Goal: Information Seeking & Learning: Learn about a topic

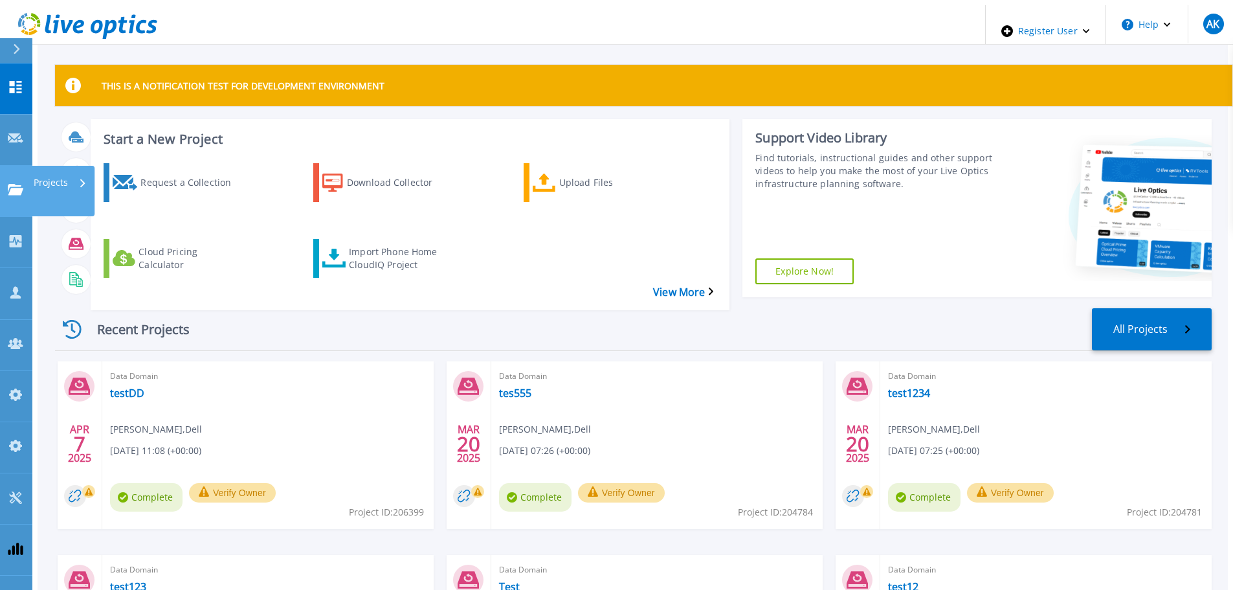
click at [49, 166] on p "Projects" at bounding box center [51, 183] width 34 height 34
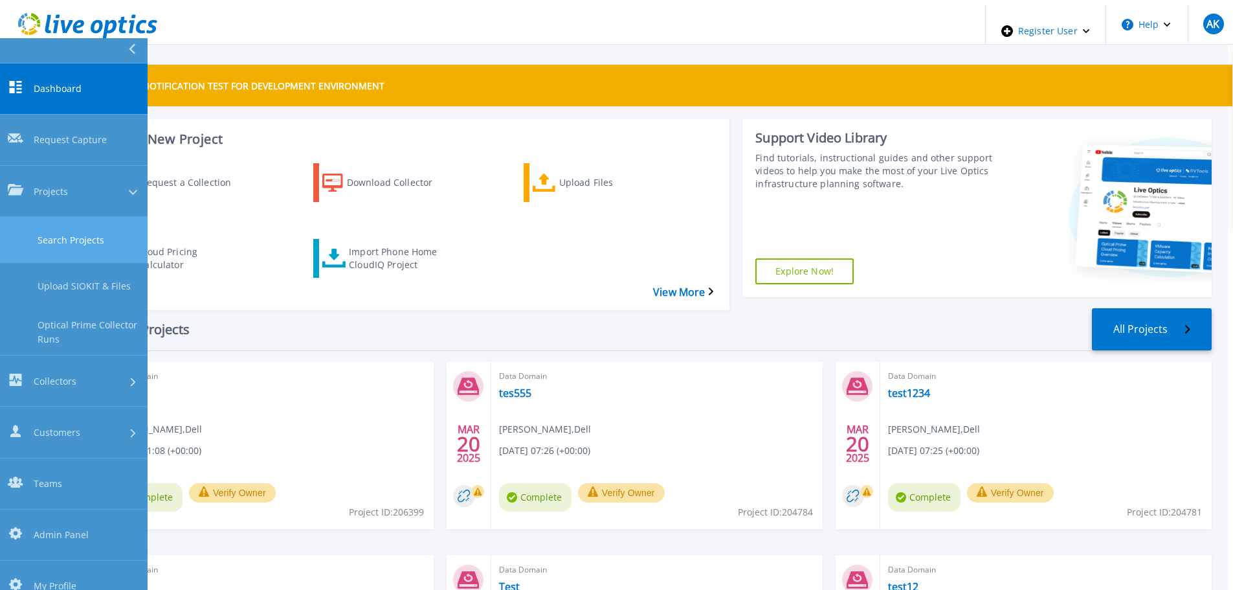
click at [101, 217] on link "Search Projects" at bounding box center [74, 240] width 148 height 46
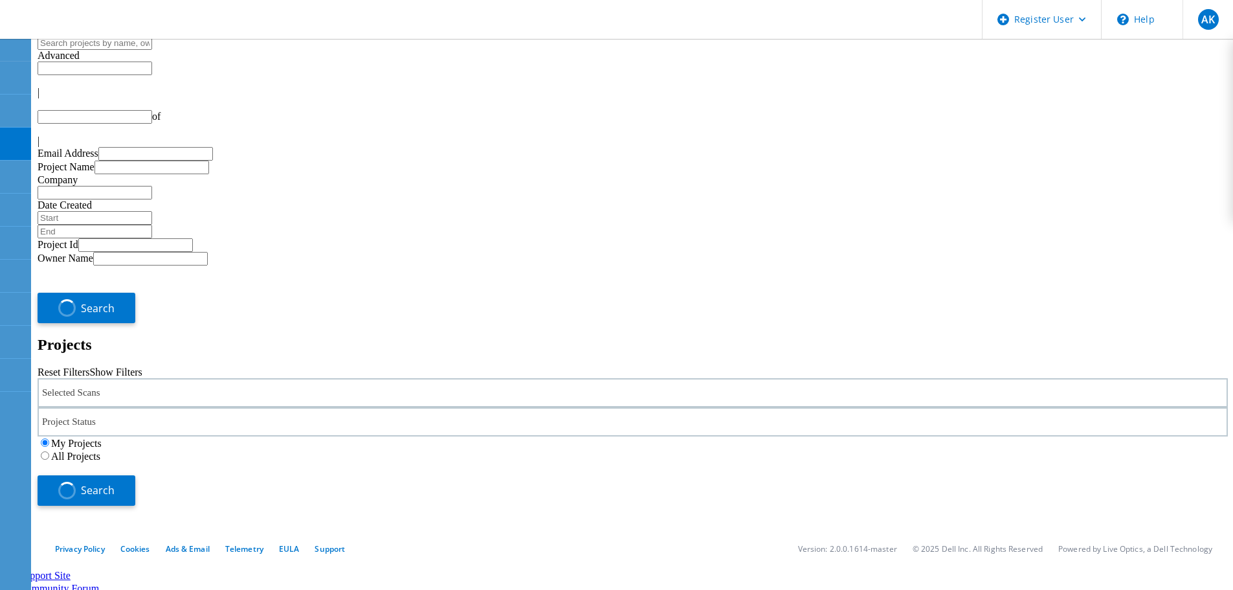
type input "1"
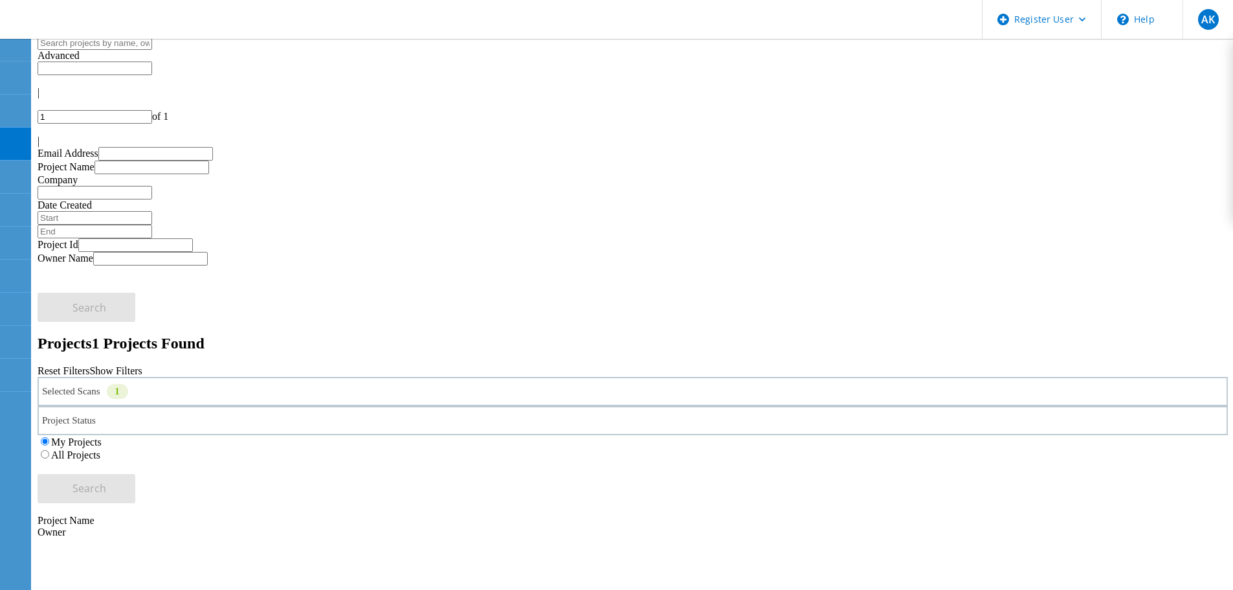
click at [100, 449] on label "All Projects" at bounding box center [75, 454] width 49 height 11
click at [49, 450] on input "All Projects" at bounding box center [45, 454] width 8 height 8
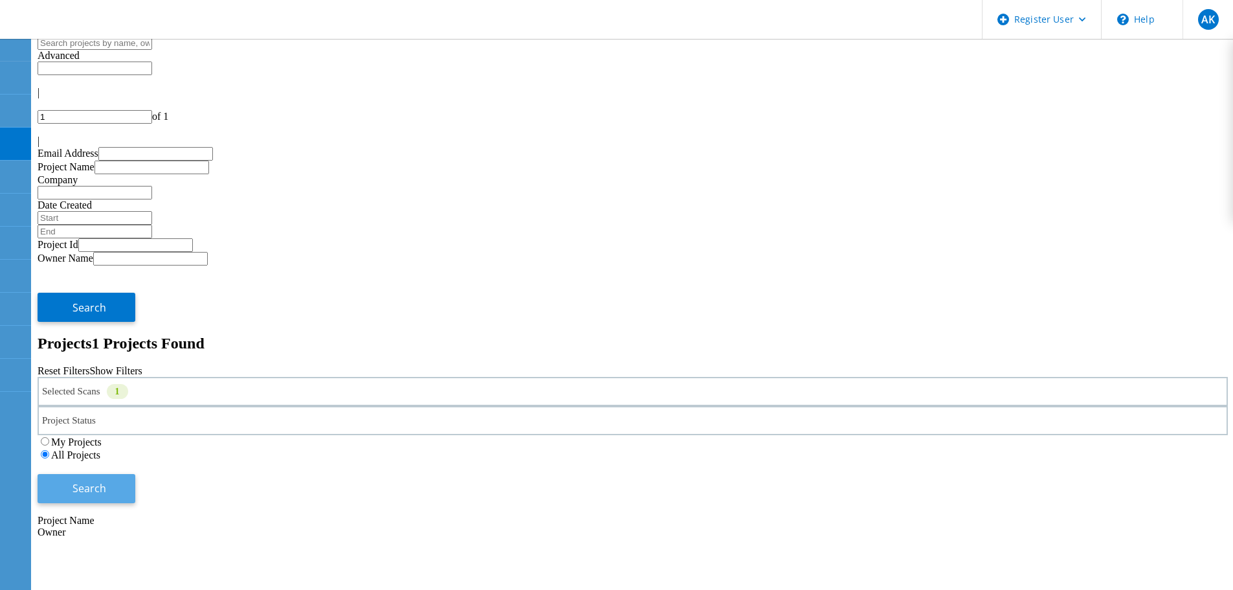
click at [135, 474] on button "Search" at bounding box center [87, 488] width 98 height 29
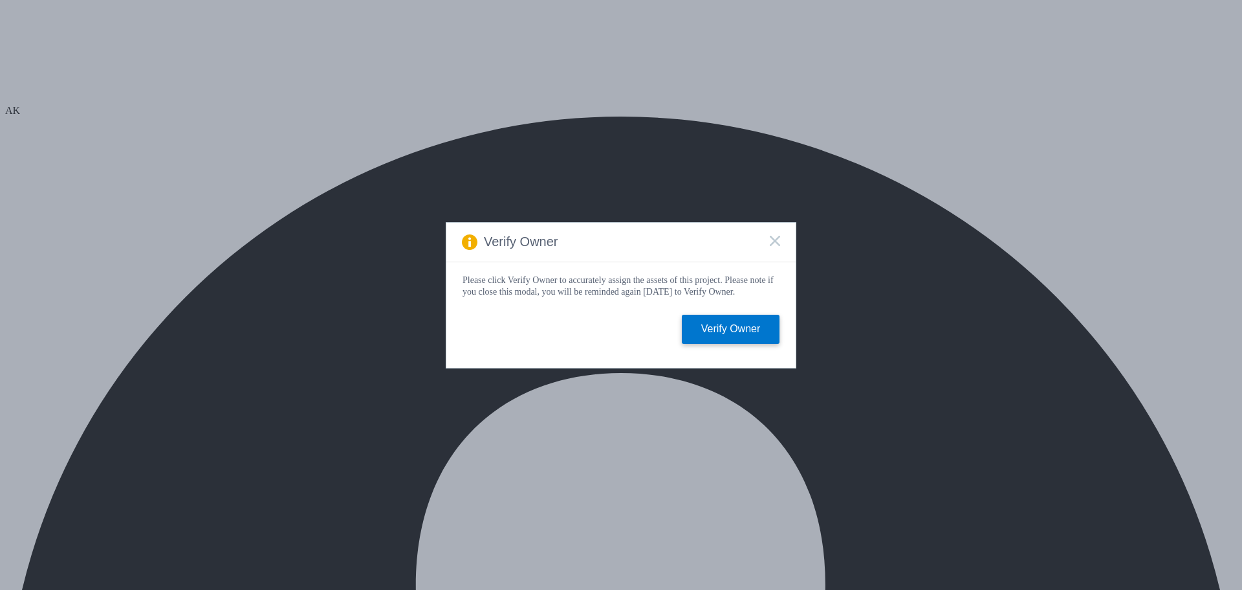
click at [773, 237] on icon at bounding box center [775, 241] width 10 height 10
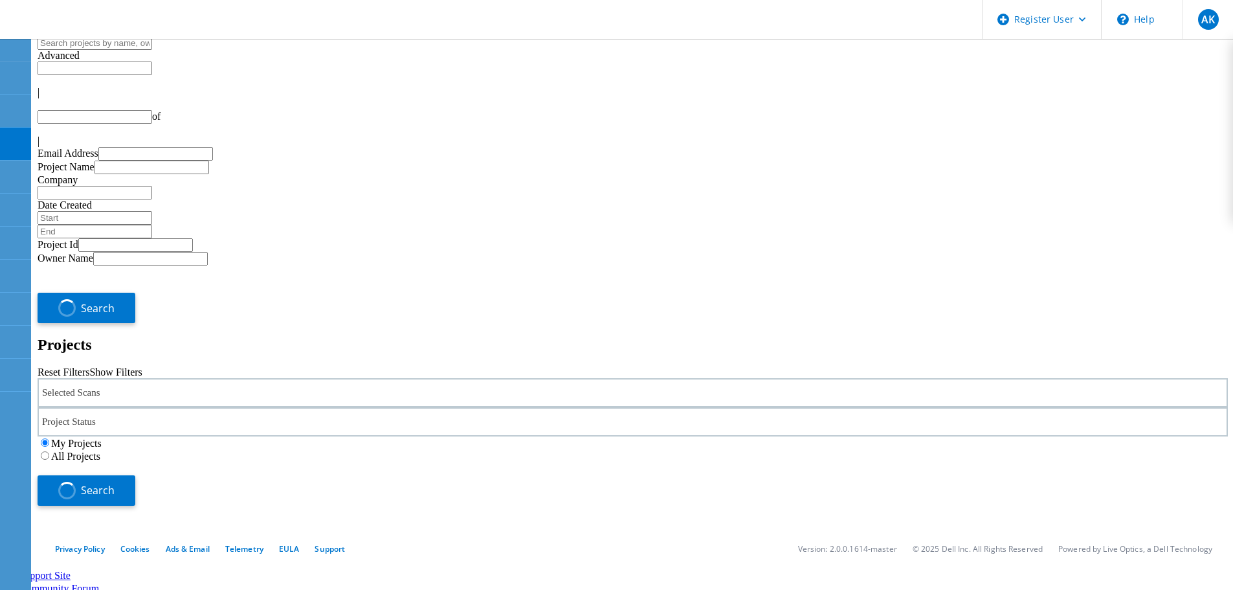
type input "1"
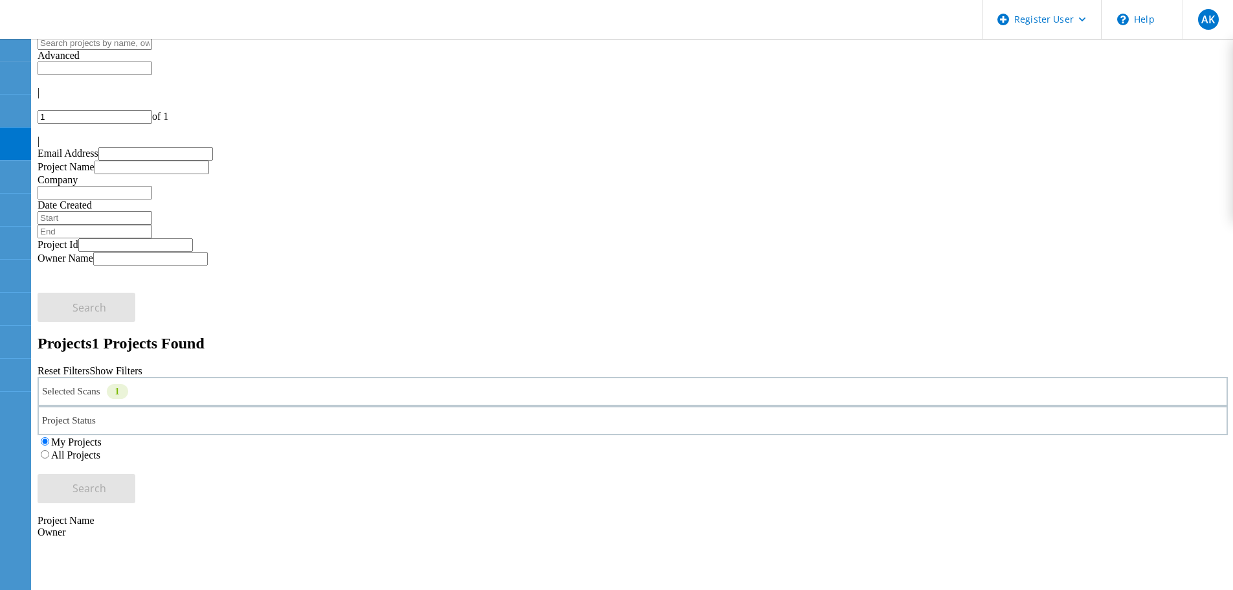
click at [100, 449] on label "All Projects" at bounding box center [75, 454] width 49 height 11
click at [49, 450] on input "All Projects" at bounding box center [45, 454] width 8 height 8
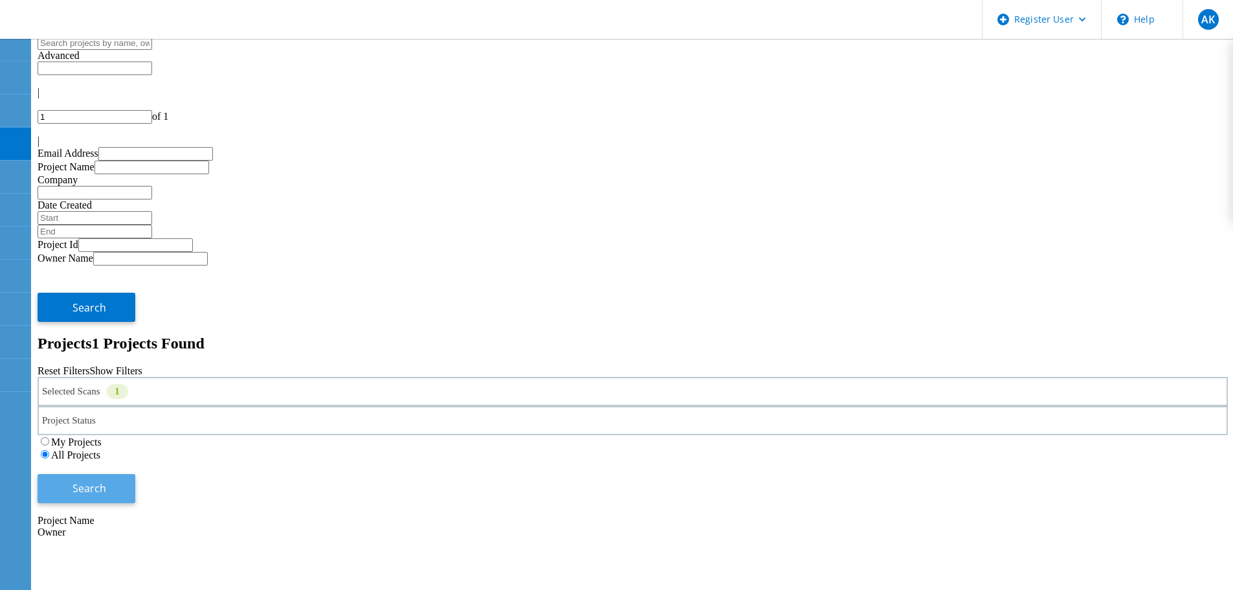
click at [135, 474] on button "Search" at bounding box center [87, 488] width 98 height 29
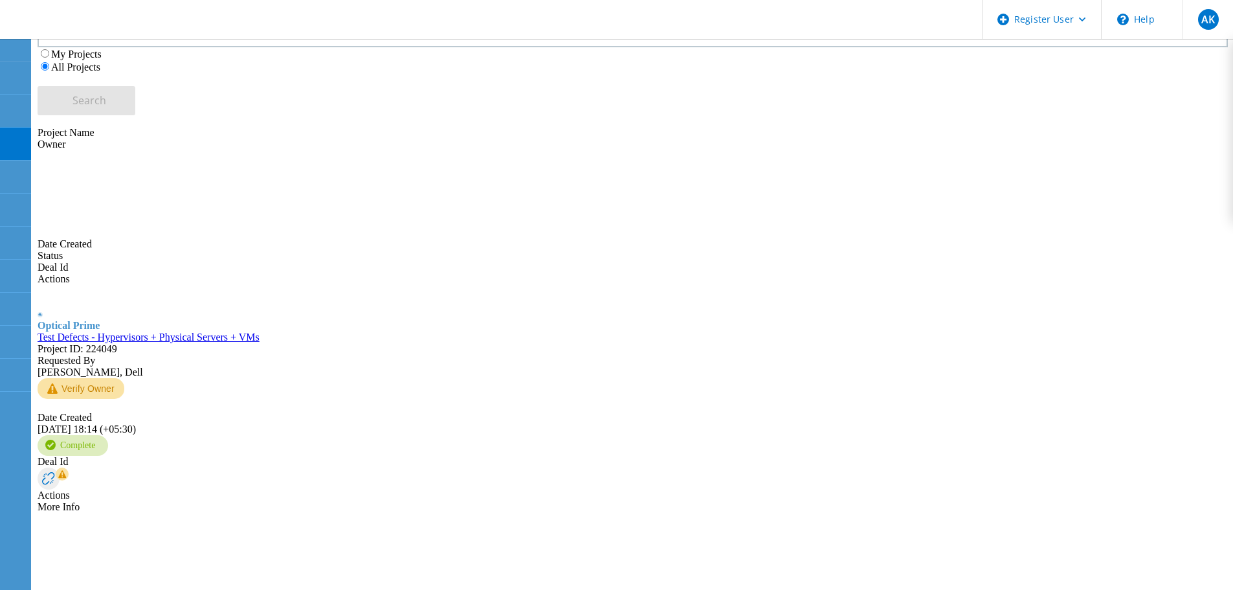
scroll to position [388, 0]
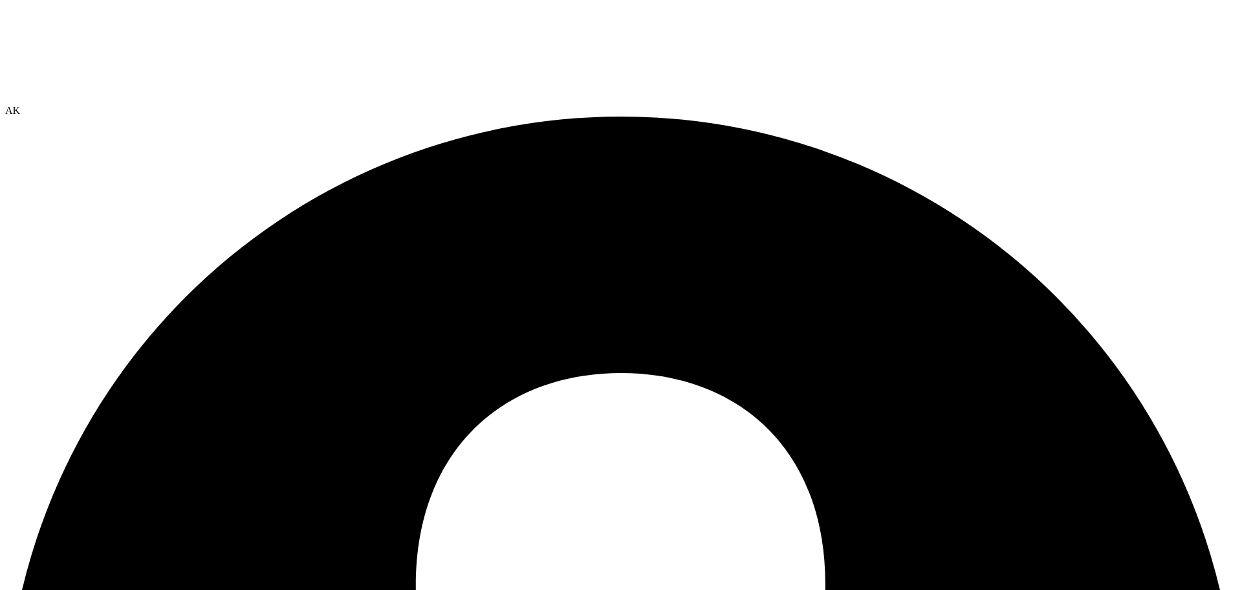
select select "USEast"
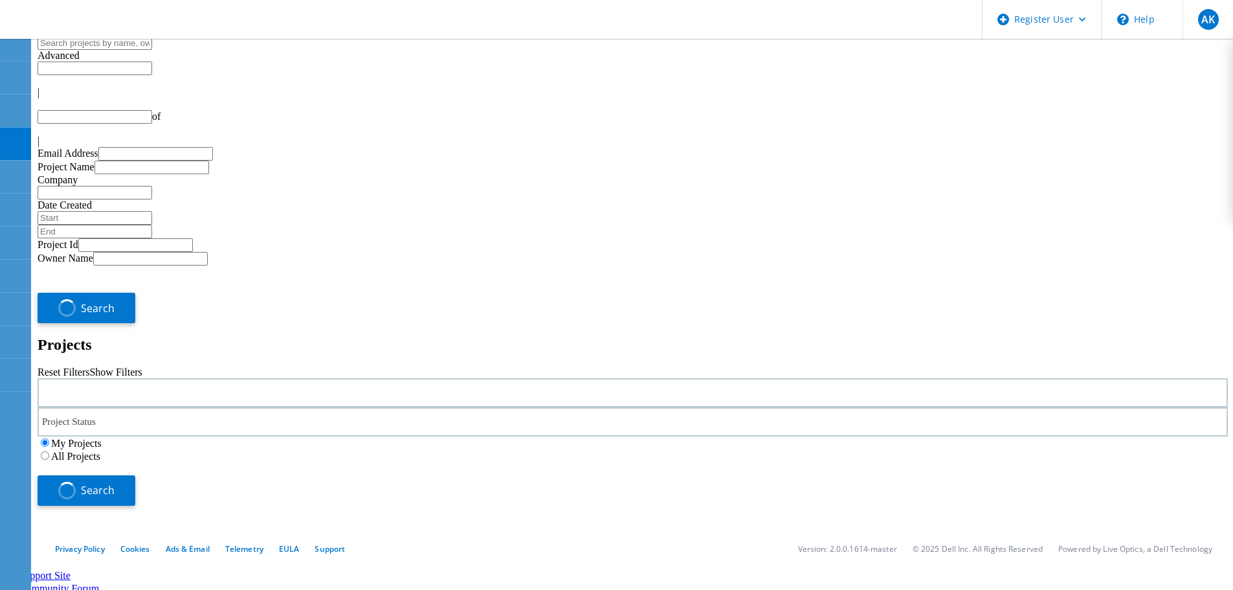
type input "1"
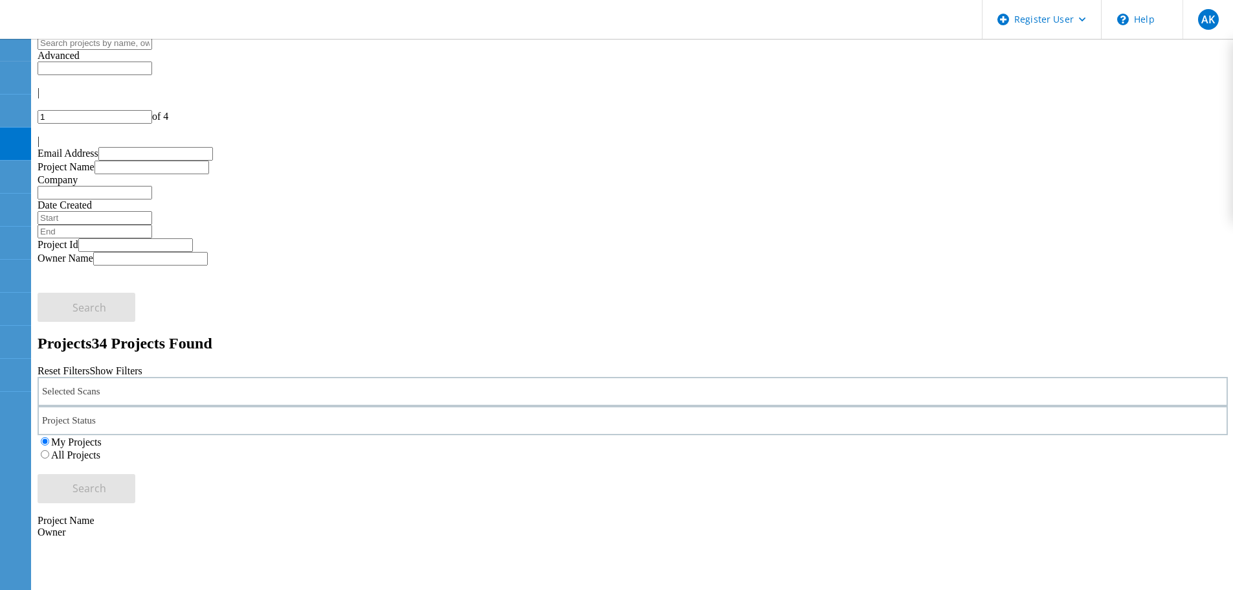
click at [100, 449] on label "All Projects" at bounding box center [75, 454] width 49 height 11
click at [49, 450] on input "All Projects" at bounding box center [45, 454] width 8 height 8
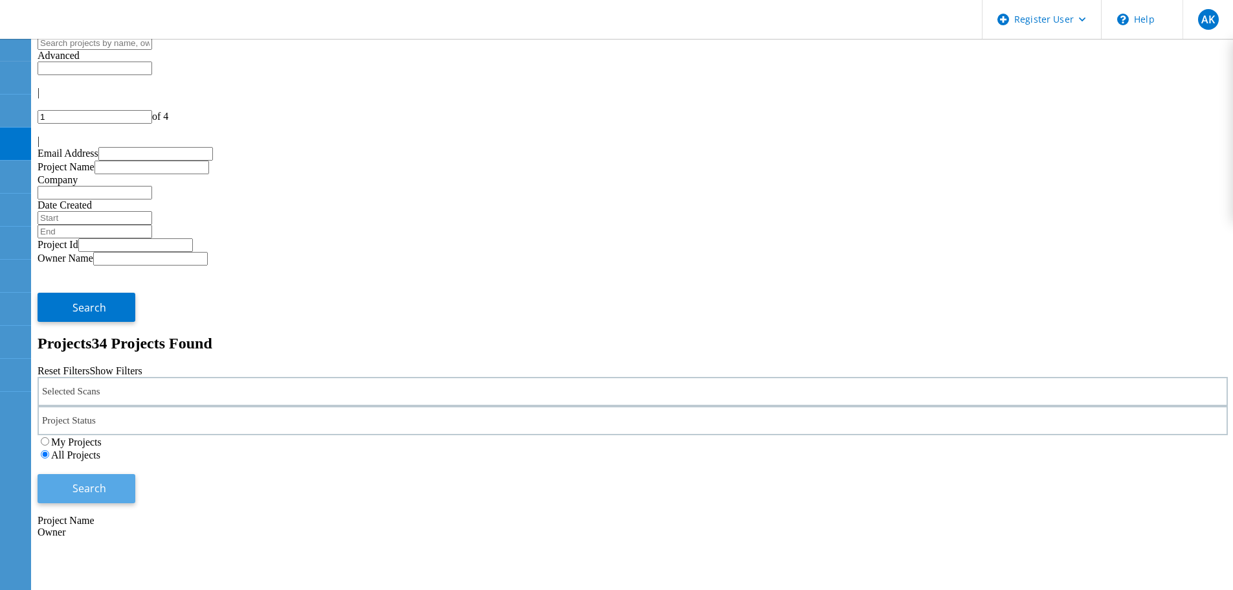
click at [135, 474] on button "Search" at bounding box center [87, 488] width 98 height 29
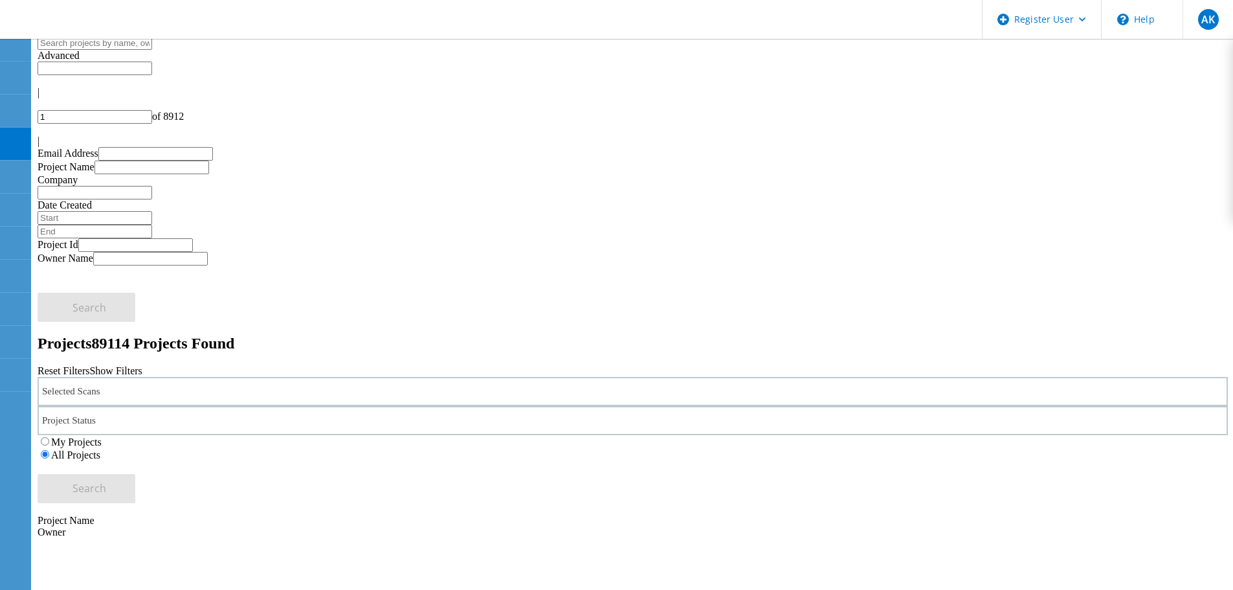
click at [242, 377] on div "Selected Scans" at bounding box center [633, 391] width 1190 height 29
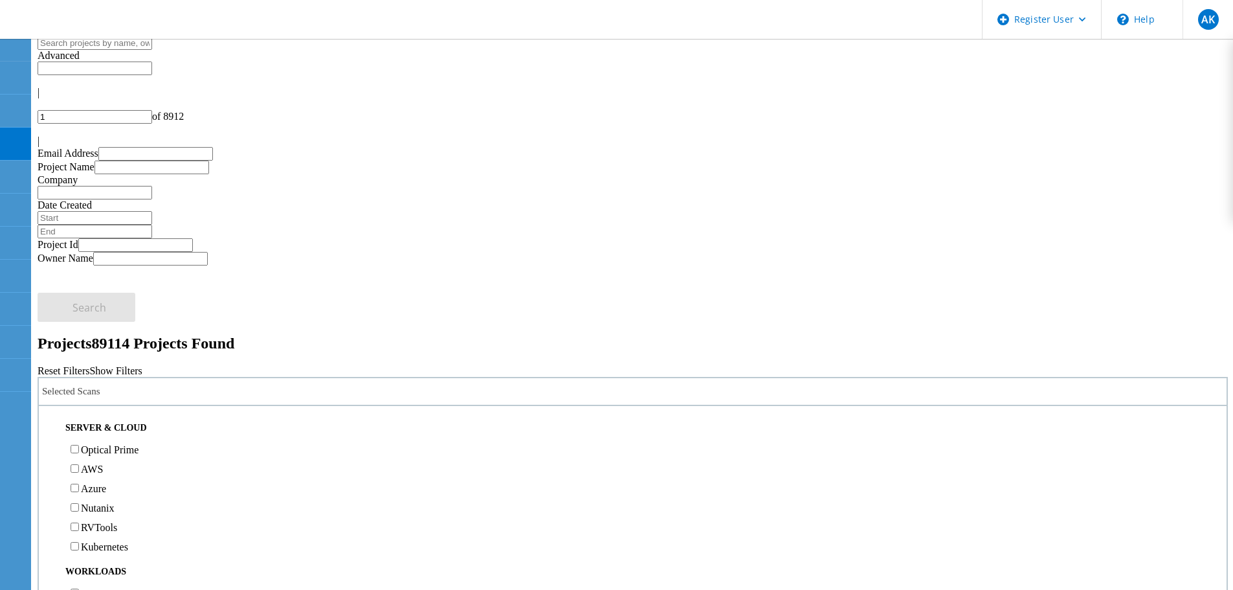
click at [166, 439] on div "Optical Prime" at bounding box center [632, 448] width 1175 height 19
click at [138, 444] on label "Optical Prime" at bounding box center [110, 449] width 58 height 11
click at [79, 445] on input "Optical Prime" at bounding box center [75, 449] width 8 height 8
click at [135, 474] on button "Search" at bounding box center [87, 488] width 98 height 29
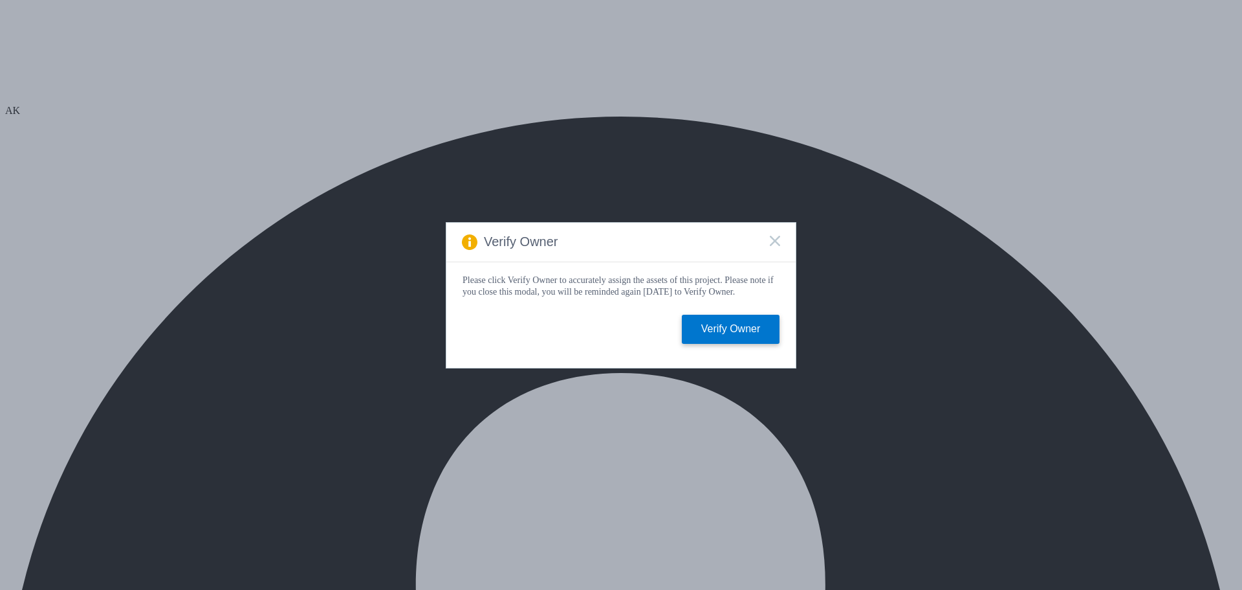
click at [776, 241] on icon at bounding box center [775, 241] width 10 height 10
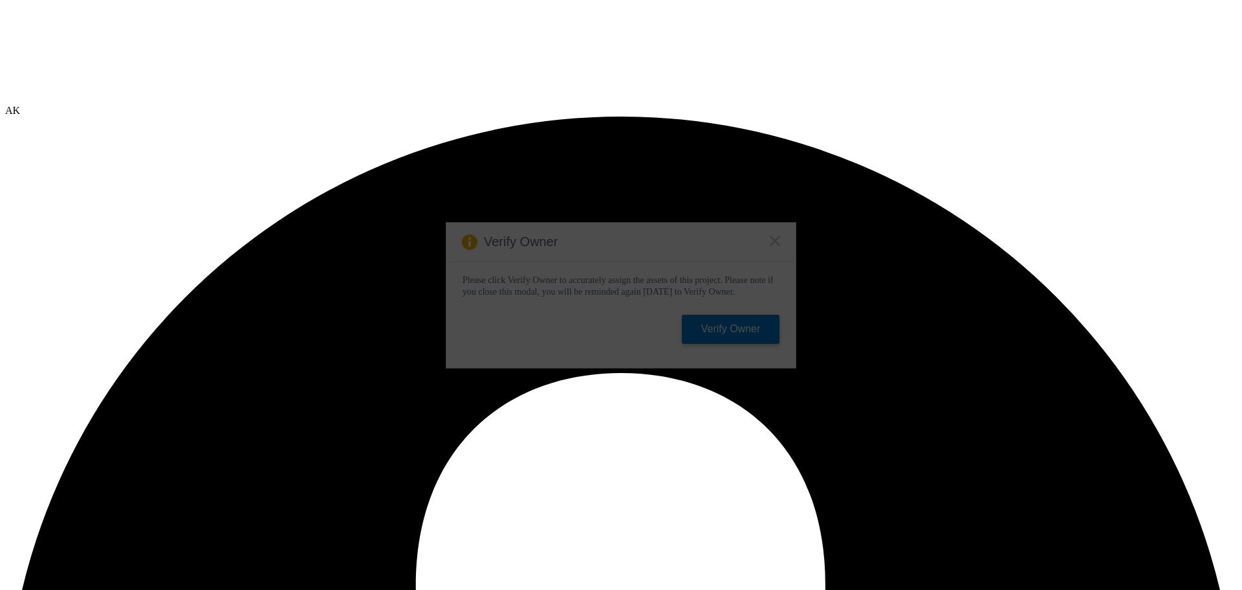
select select "USD"
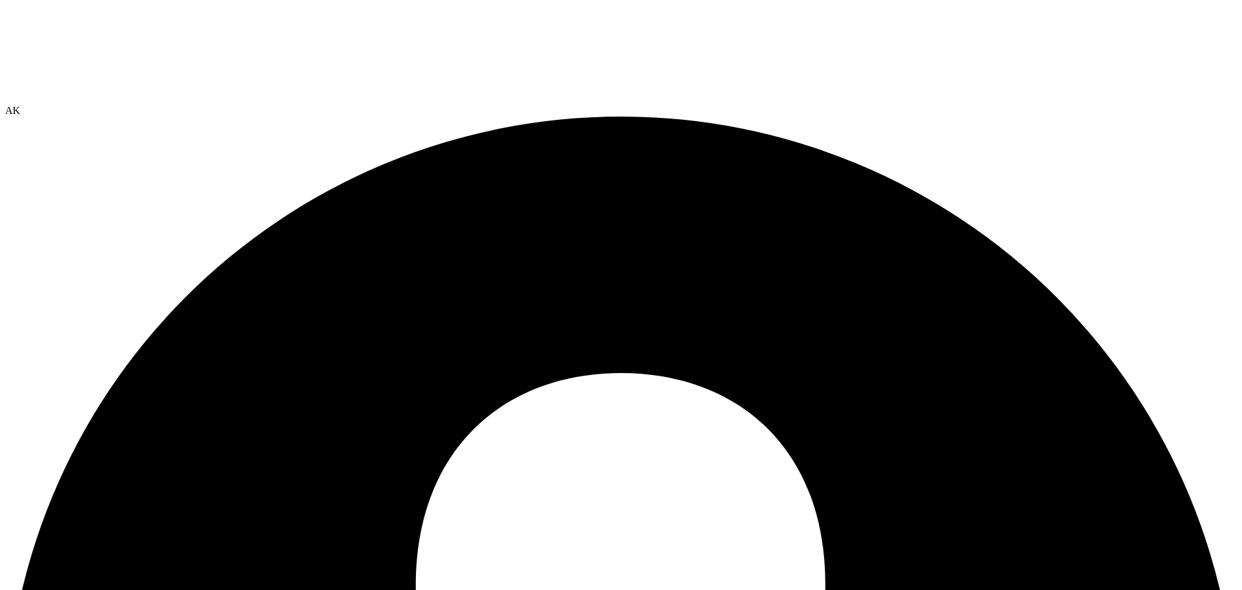
radio input "true"
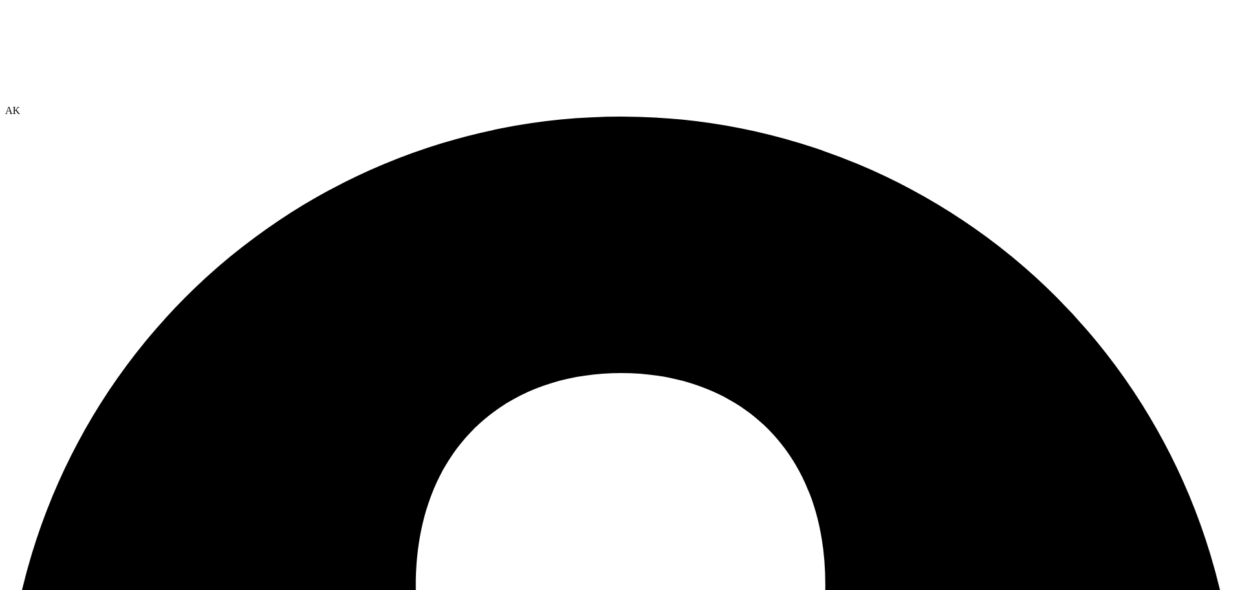
radio input "true"
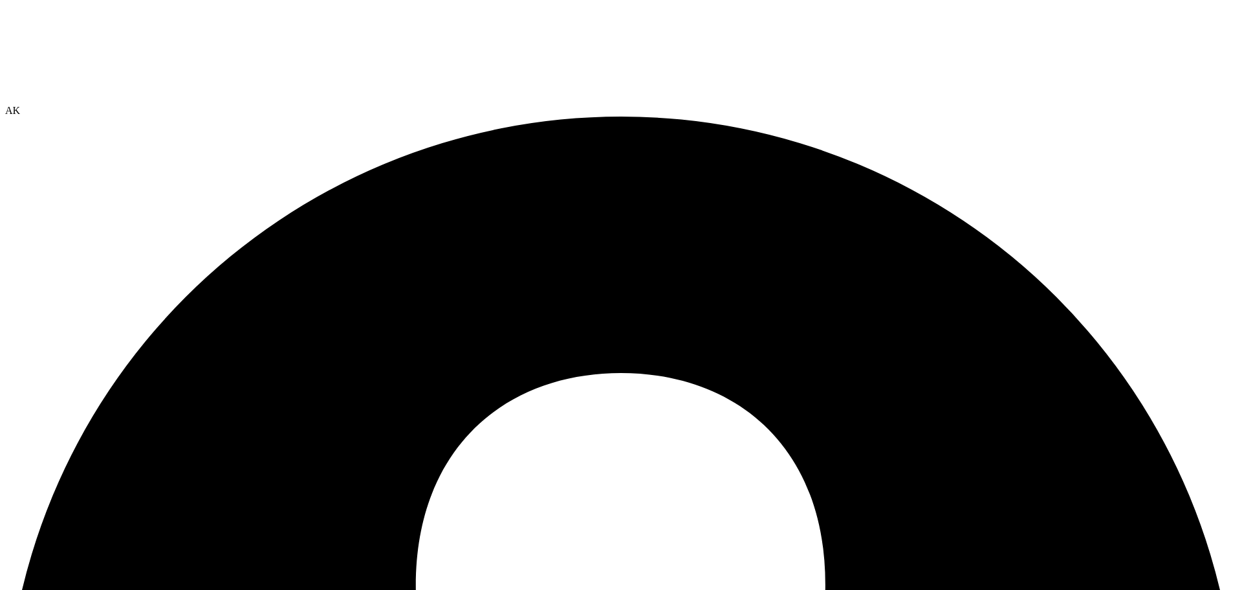
radio input "true"
radio input "false"
